Goal: Transaction & Acquisition: Purchase product/service

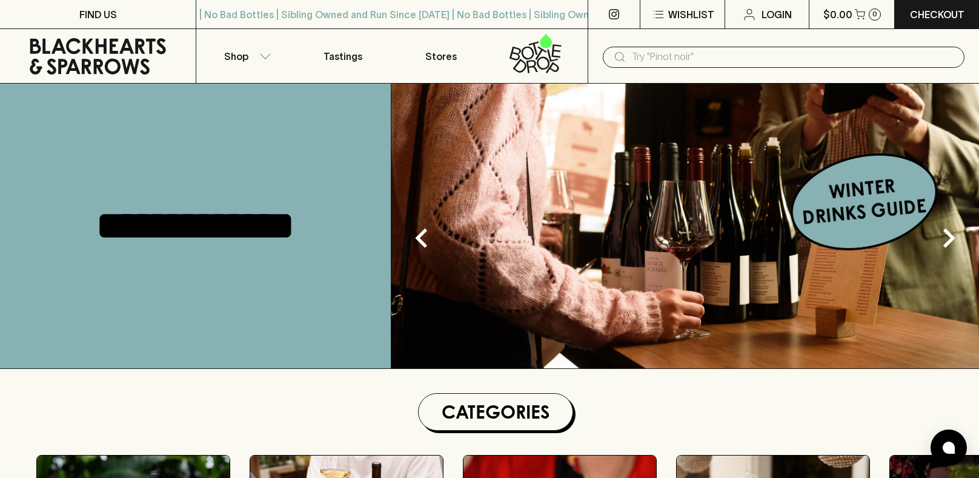
click at [702, 63] on input "text" at bounding box center [793, 56] width 323 height 19
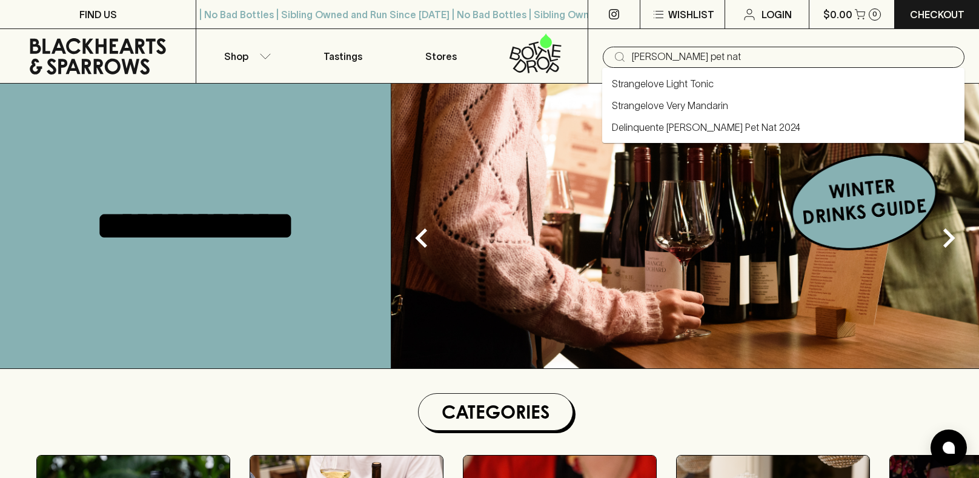
type input "[PERSON_NAME] pet nat"
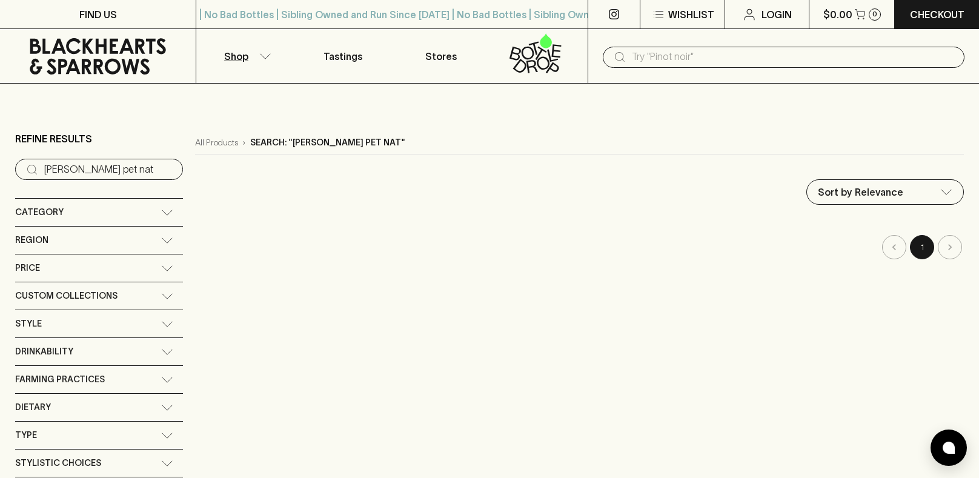
click at [704, 52] on input "text" at bounding box center [793, 56] width 323 height 19
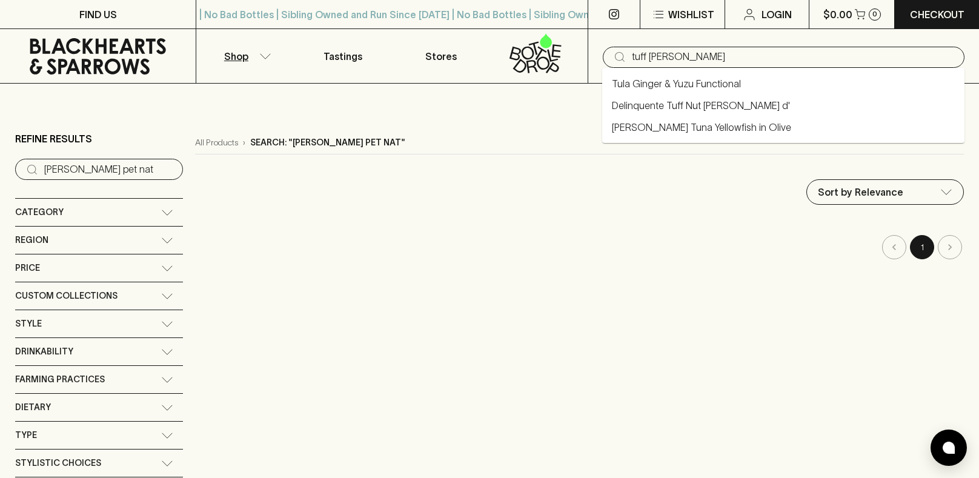
type input "tuff [PERSON_NAME]"
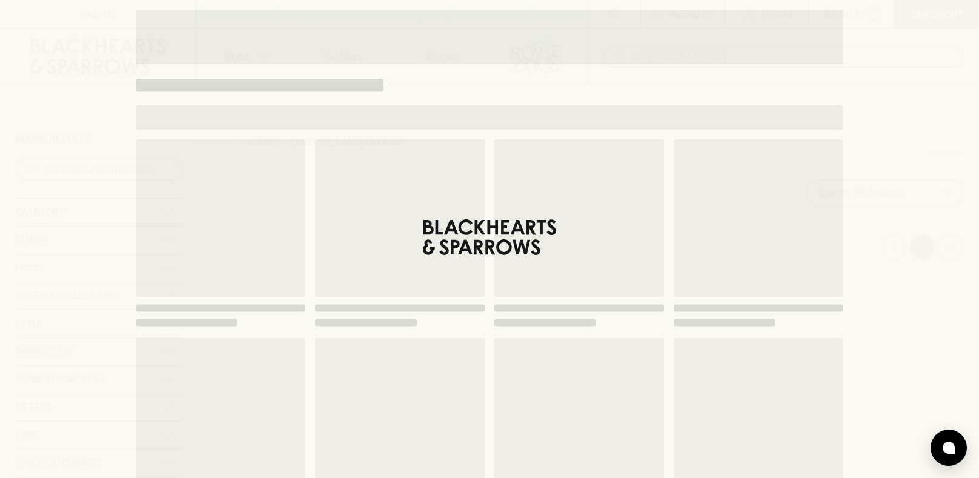
type input "tuff [PERSON_NAME]"
